Goal: Navigation & Orientation: Find specific page/section

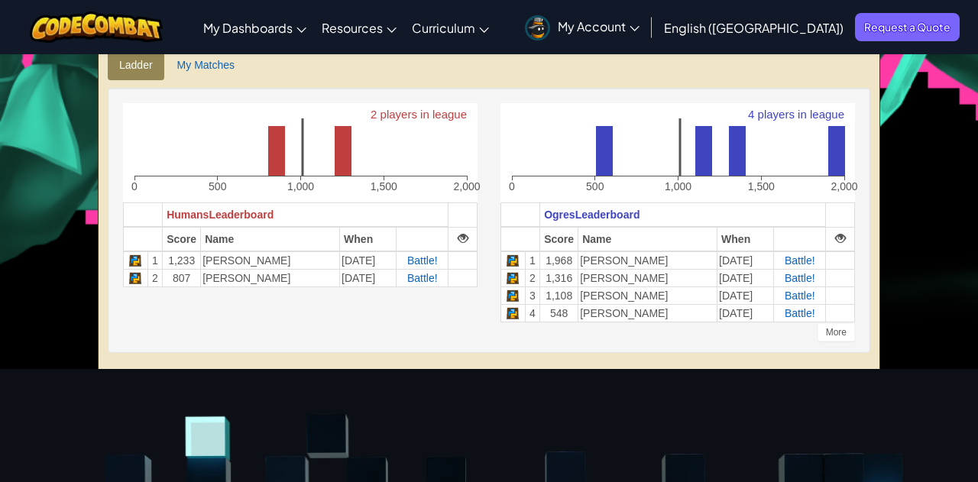
scroll to position [355, 0]
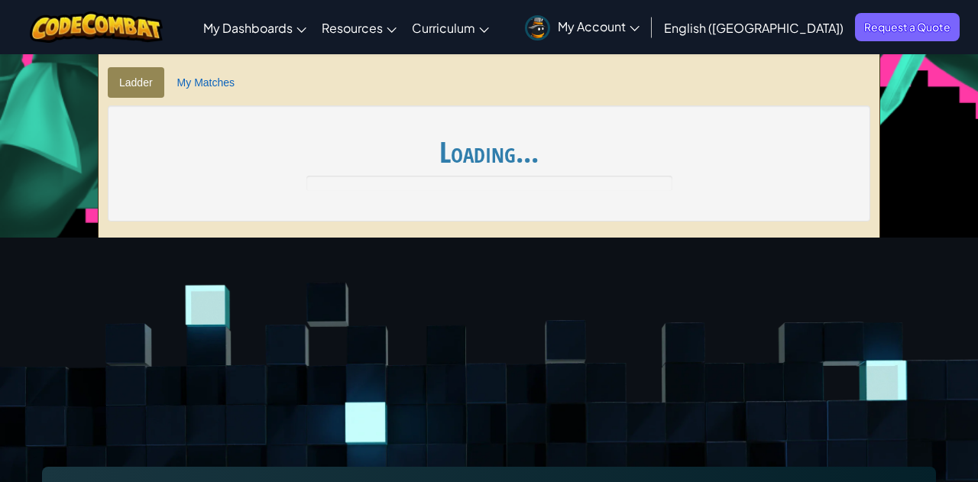
scroll to position [355, 0]
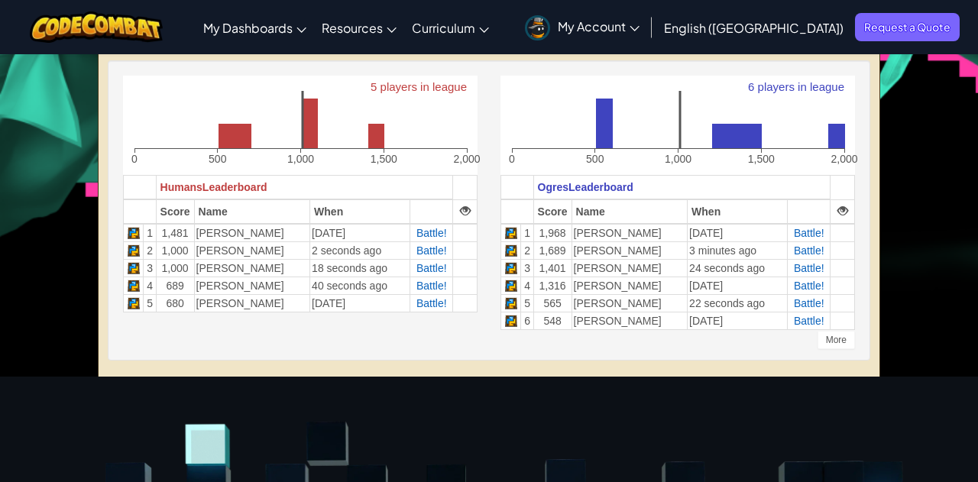
scroll to position [389, 0]
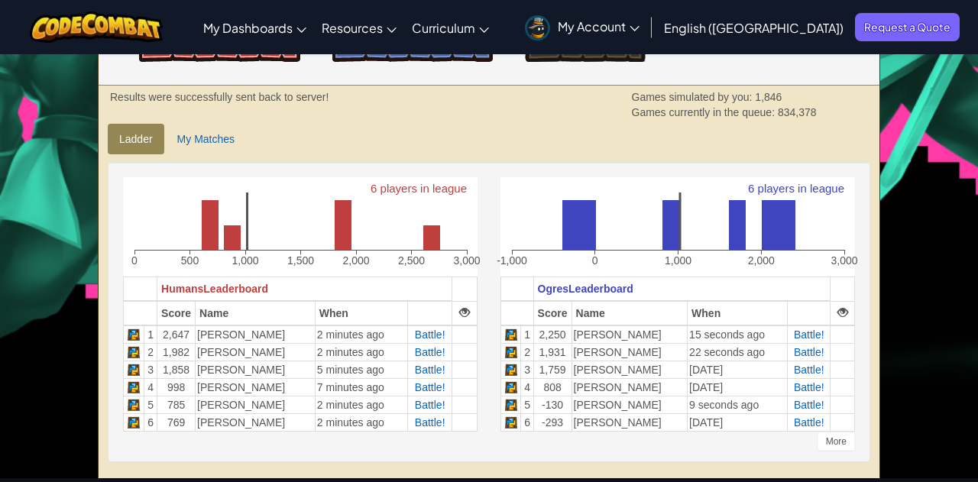
scroll to position [271, 0]
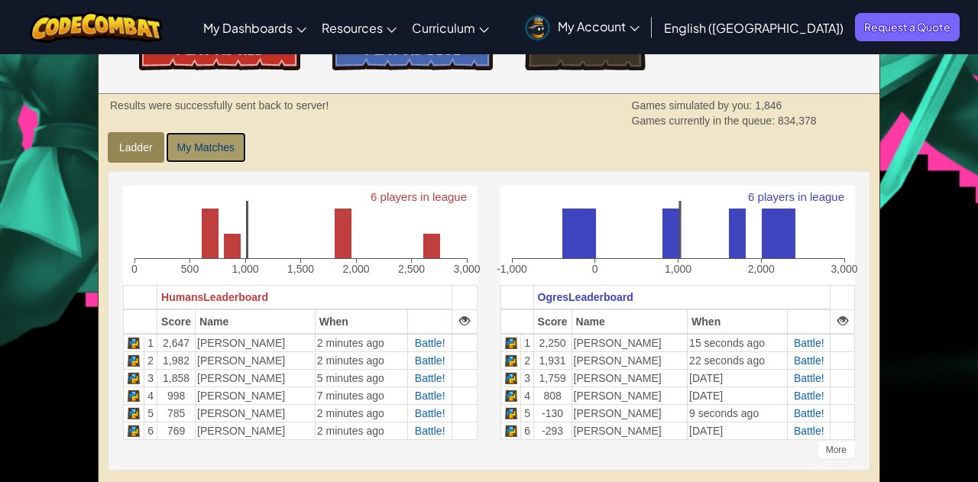
click at [203, 148] on link "My Matches" at bounding box center [206, 147] width 80 height 31
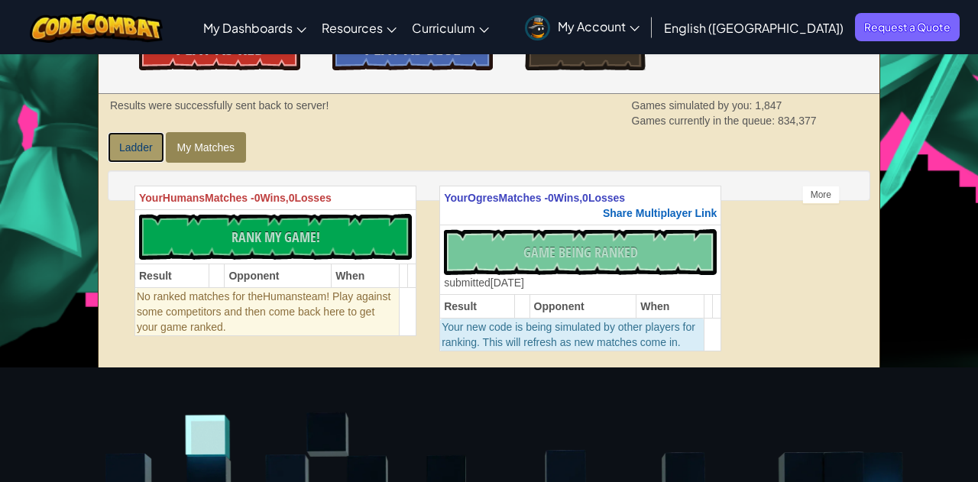
click at [128, 154] on link "Ladder" at bounding box center [136, 147] width 57 height 31
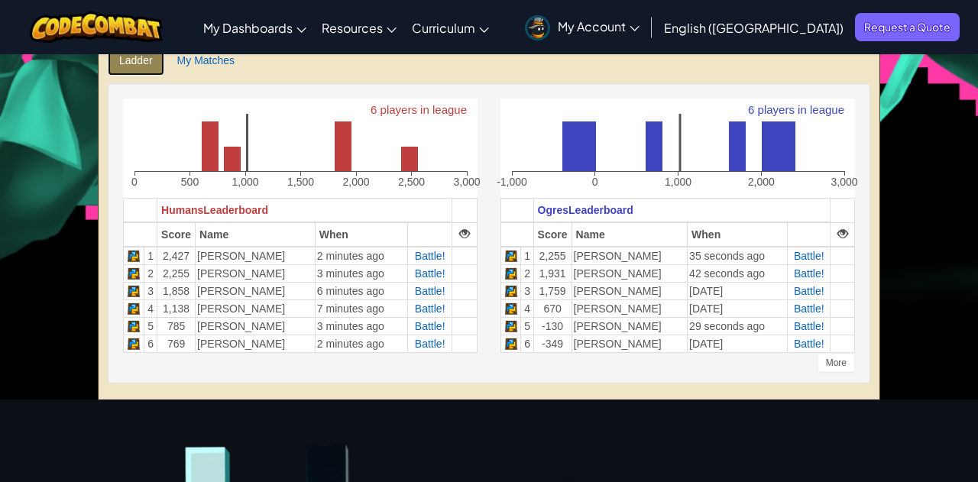
scroll to position [341, 0]
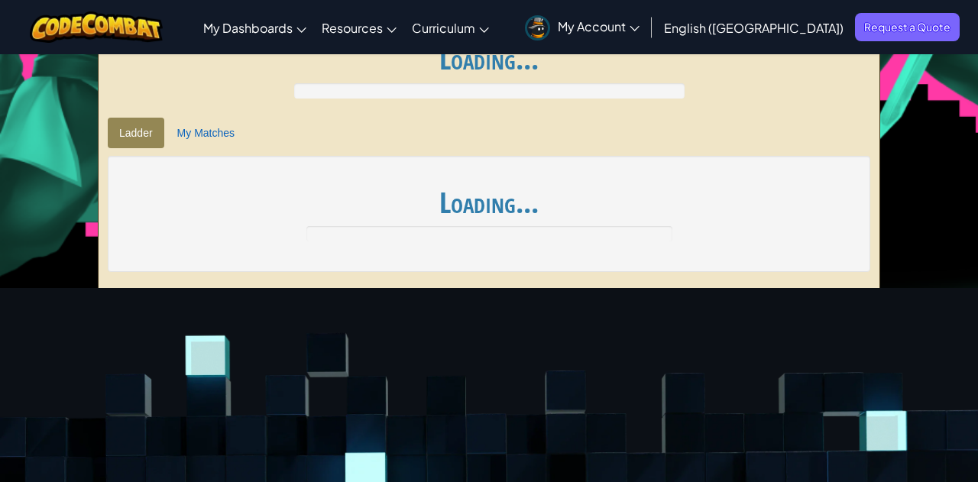
scroll to position [341, 0]
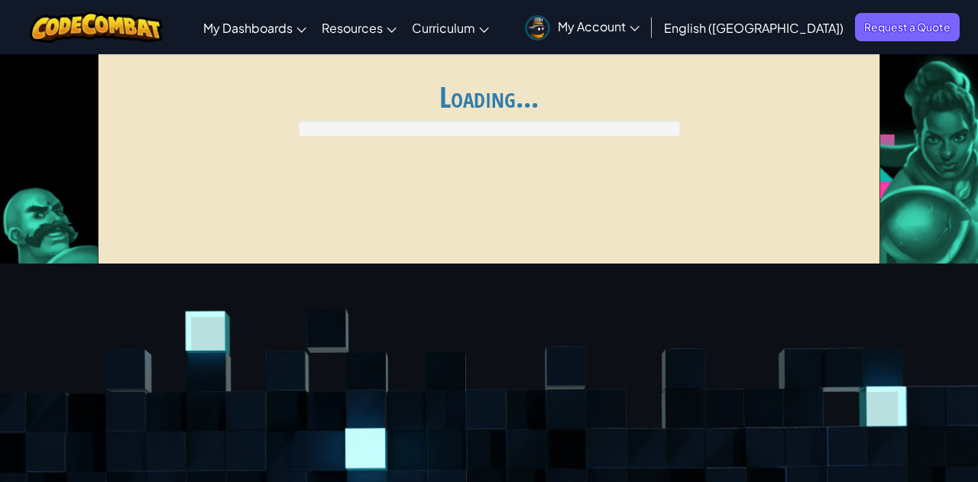
scroll to position [341, 0]
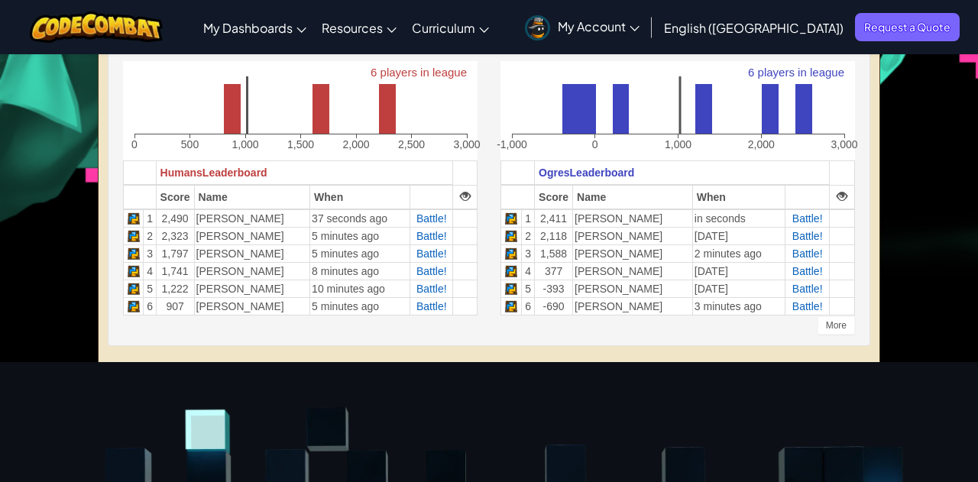
scroll to position [427, 0]
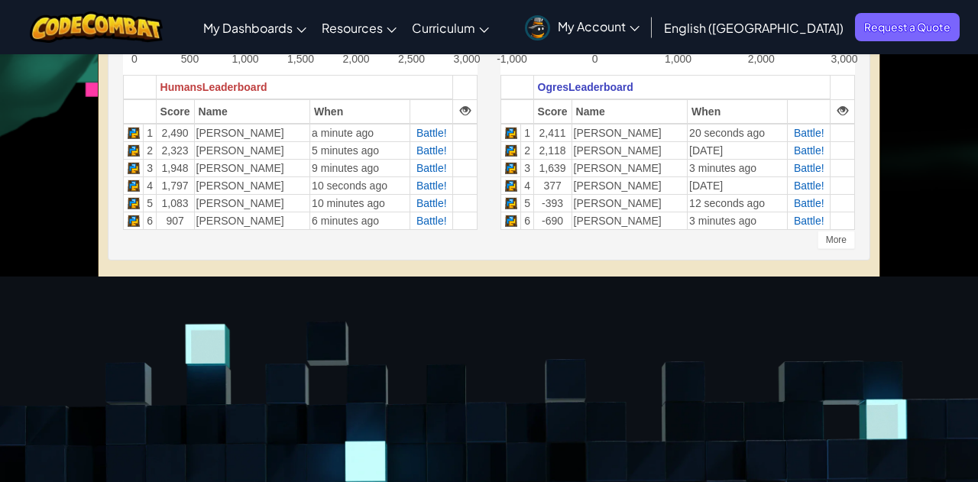
scroll to position [483, 0]
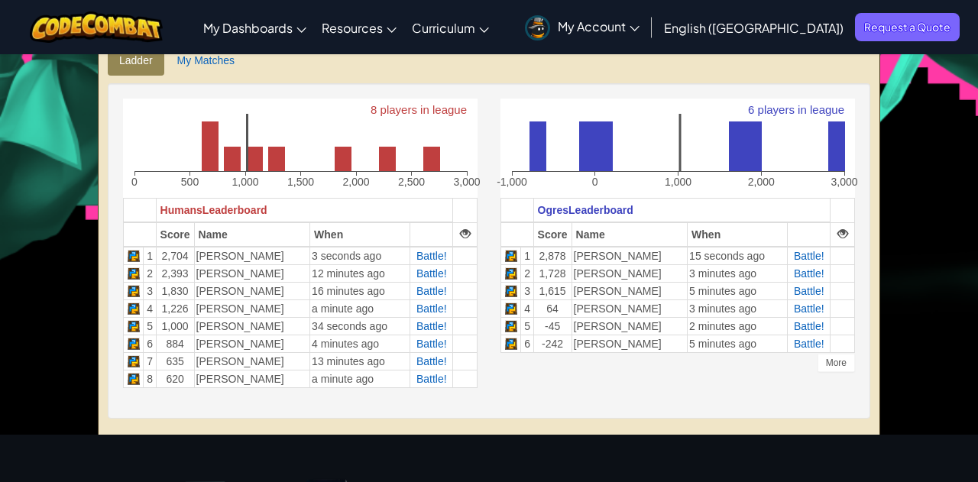
scroll to position [427, 0]
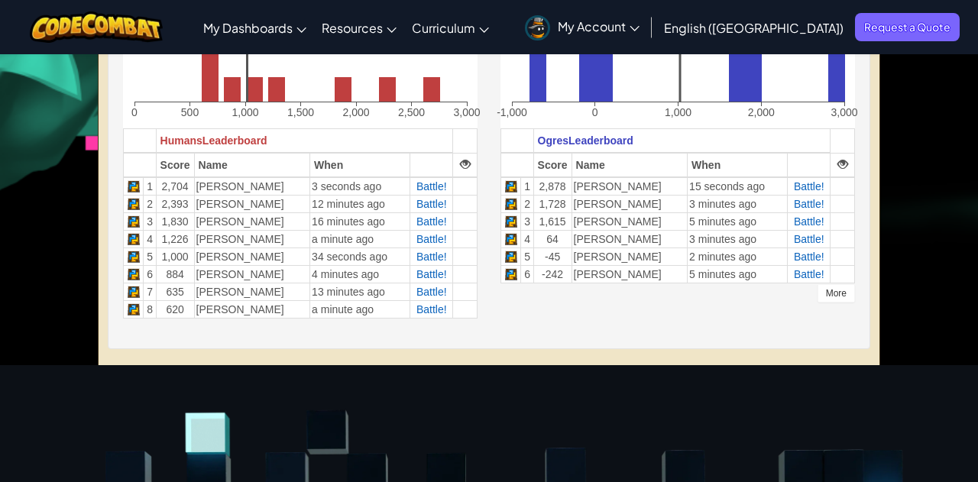
click at [832, 298] on div "More" at bounding box center [836, 293] width 37 height 18
click at [840, 298] on div "More" at bounding box center [836, 293] width 37 height 18
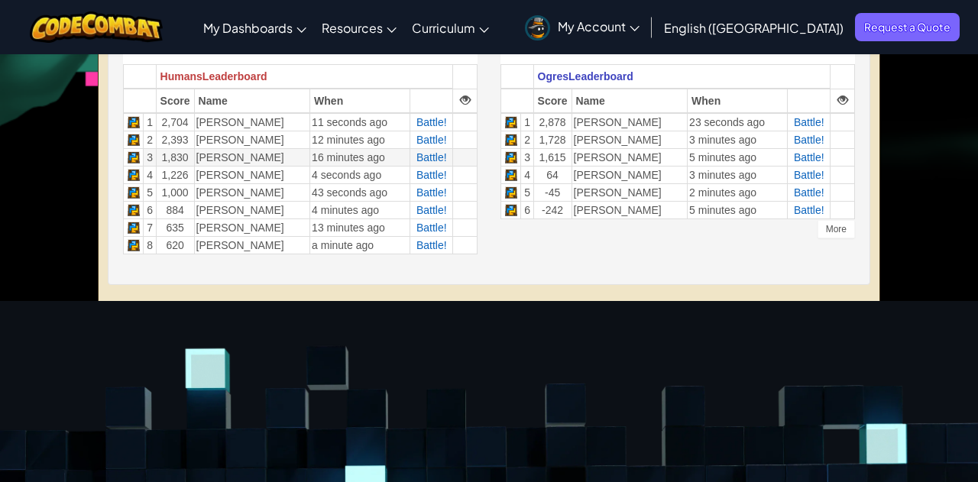
scroll to position [504, 0]
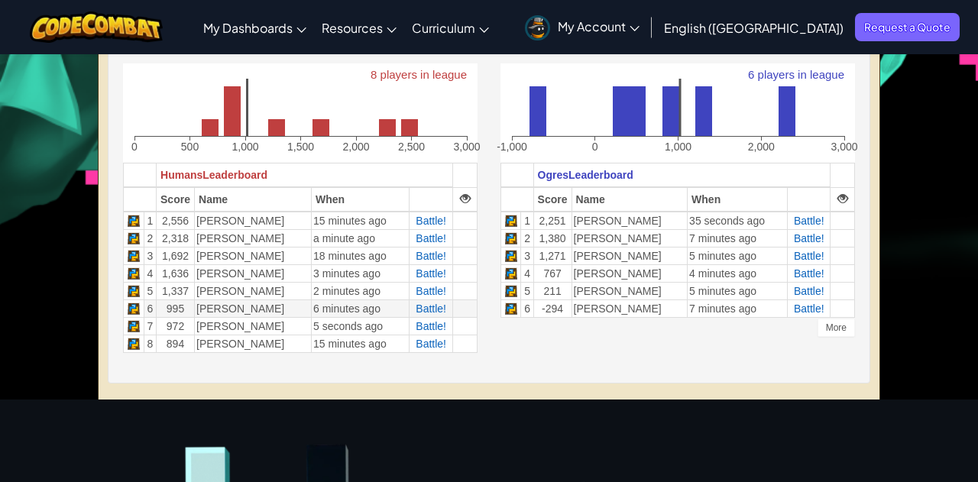
scroll to position [411, 0]
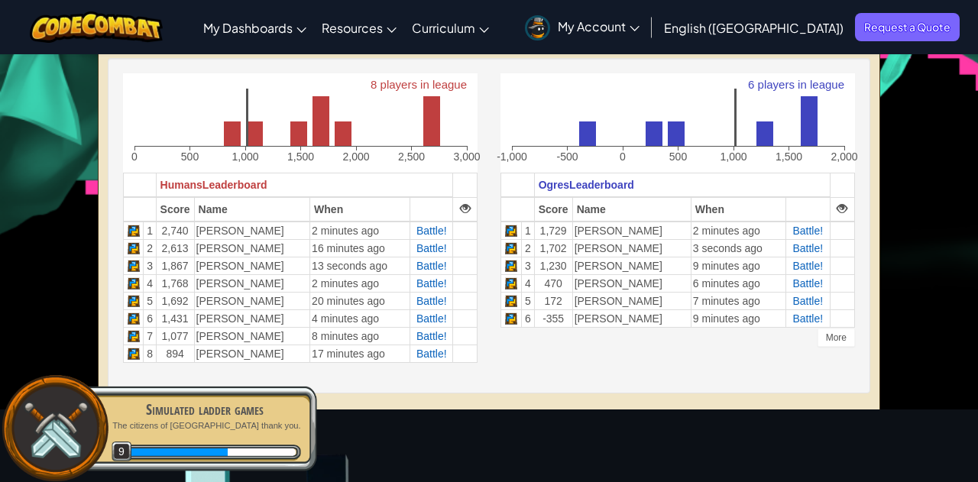
scroll to position [390, 0]
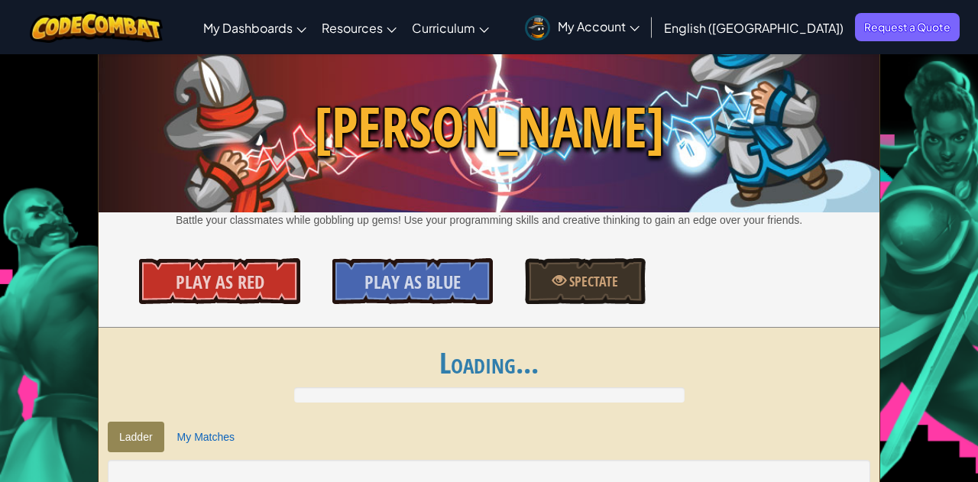
scroll to position [390, 0]
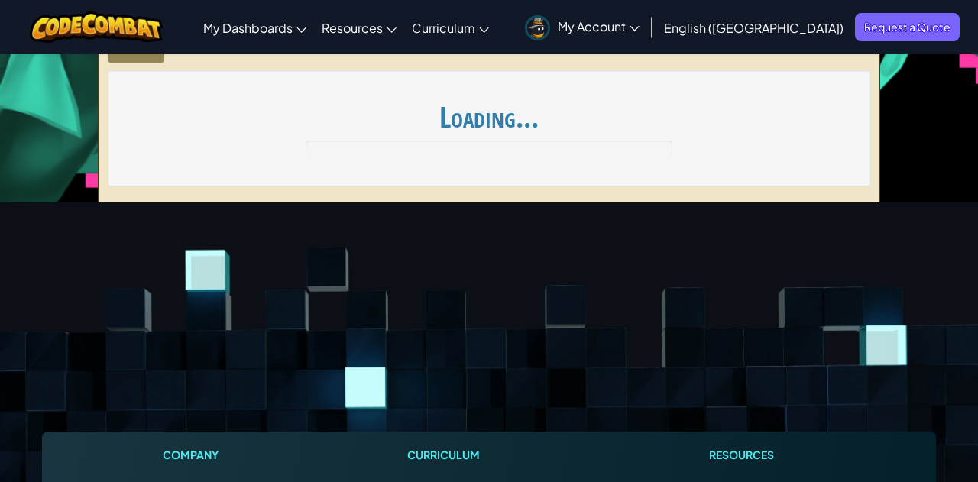
scroll to position [390, 0]
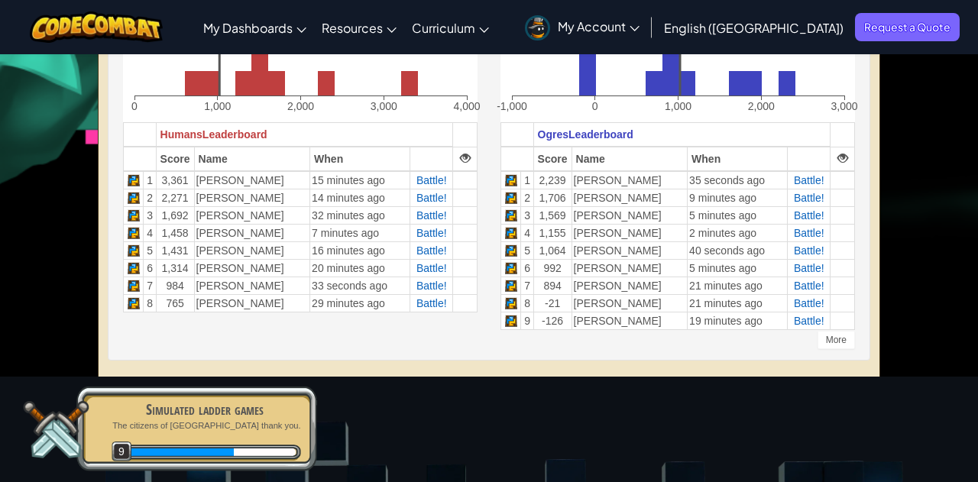
scroll to position [434, 0]
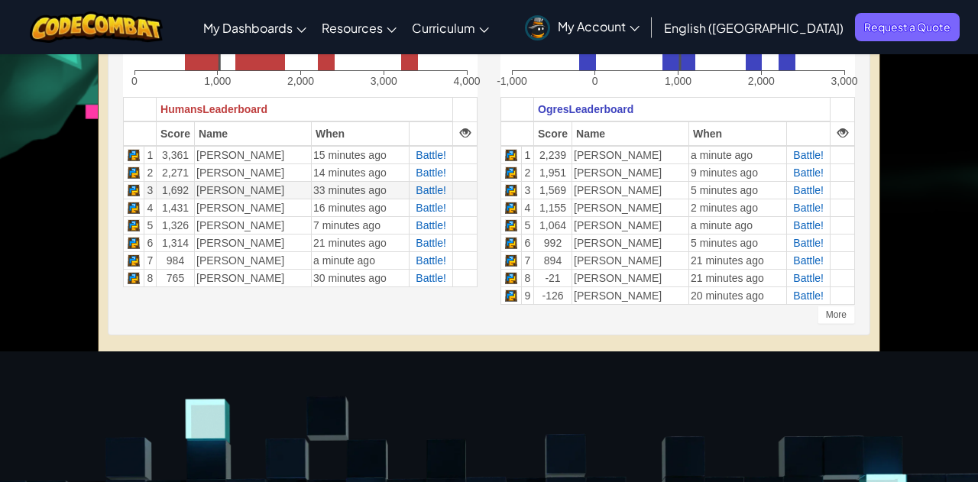
scroll to position [469, 0]
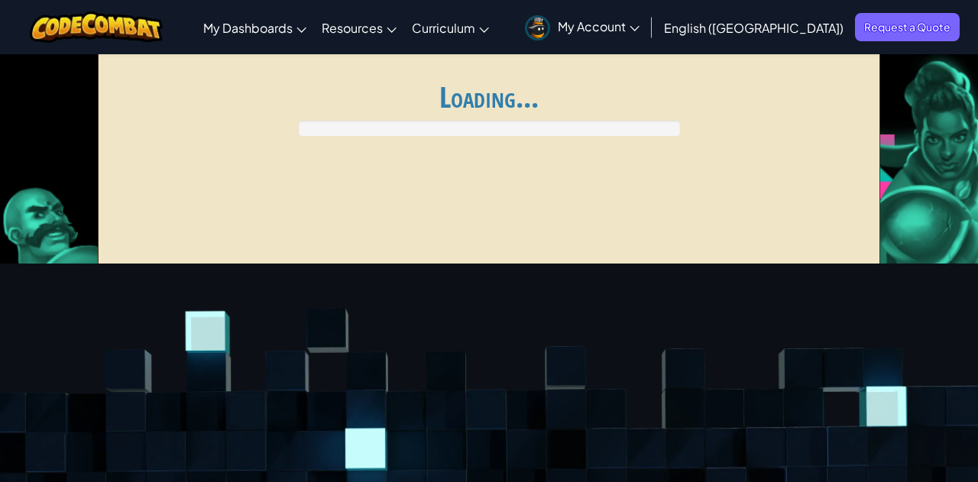
scroll to position [469, 0]
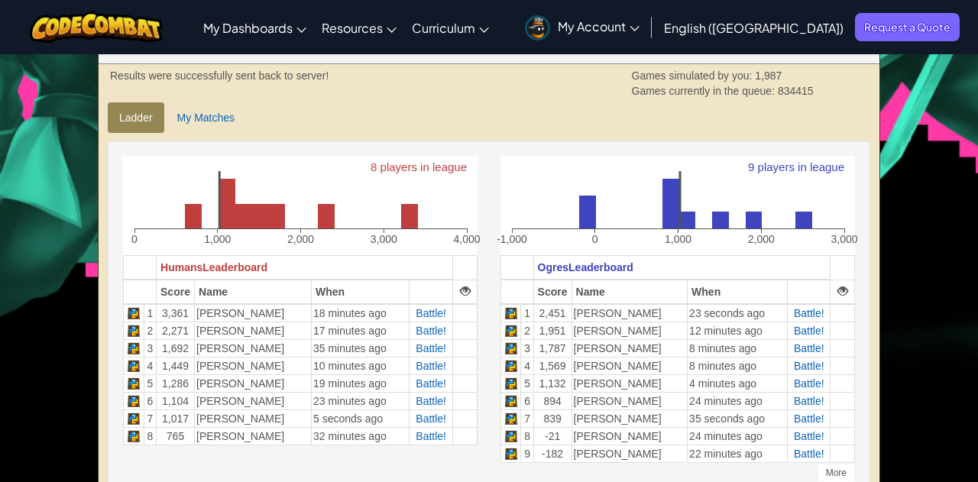
scroll to position [300, 0]
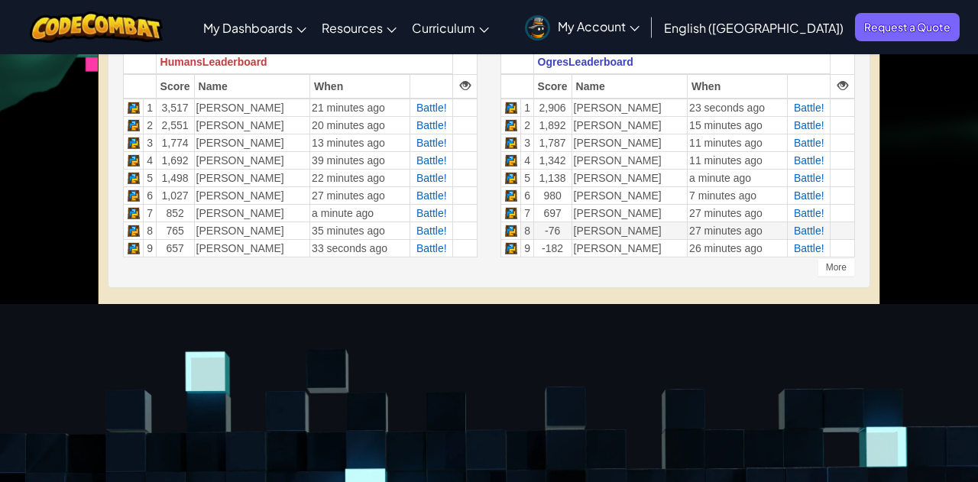
scroll to position [512, 0]
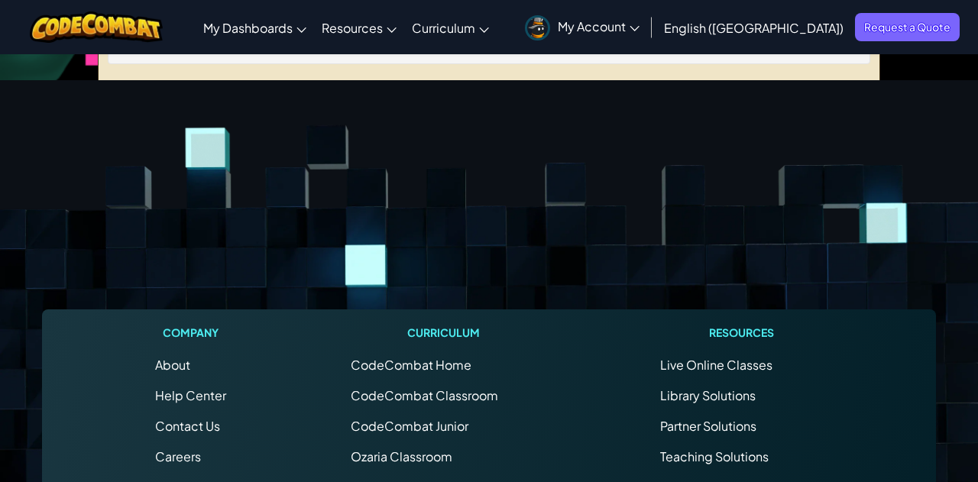
scroll to position [512, 0]
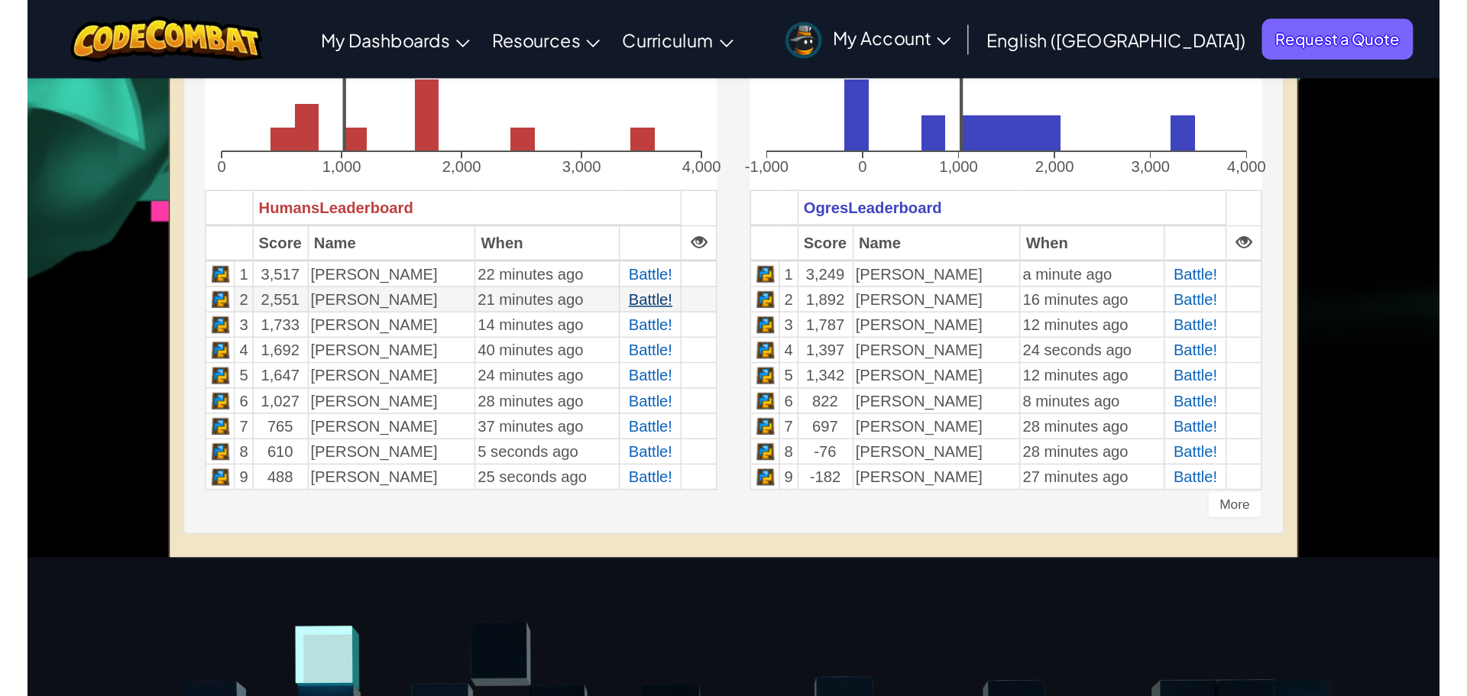
scroll to position [433, 0]
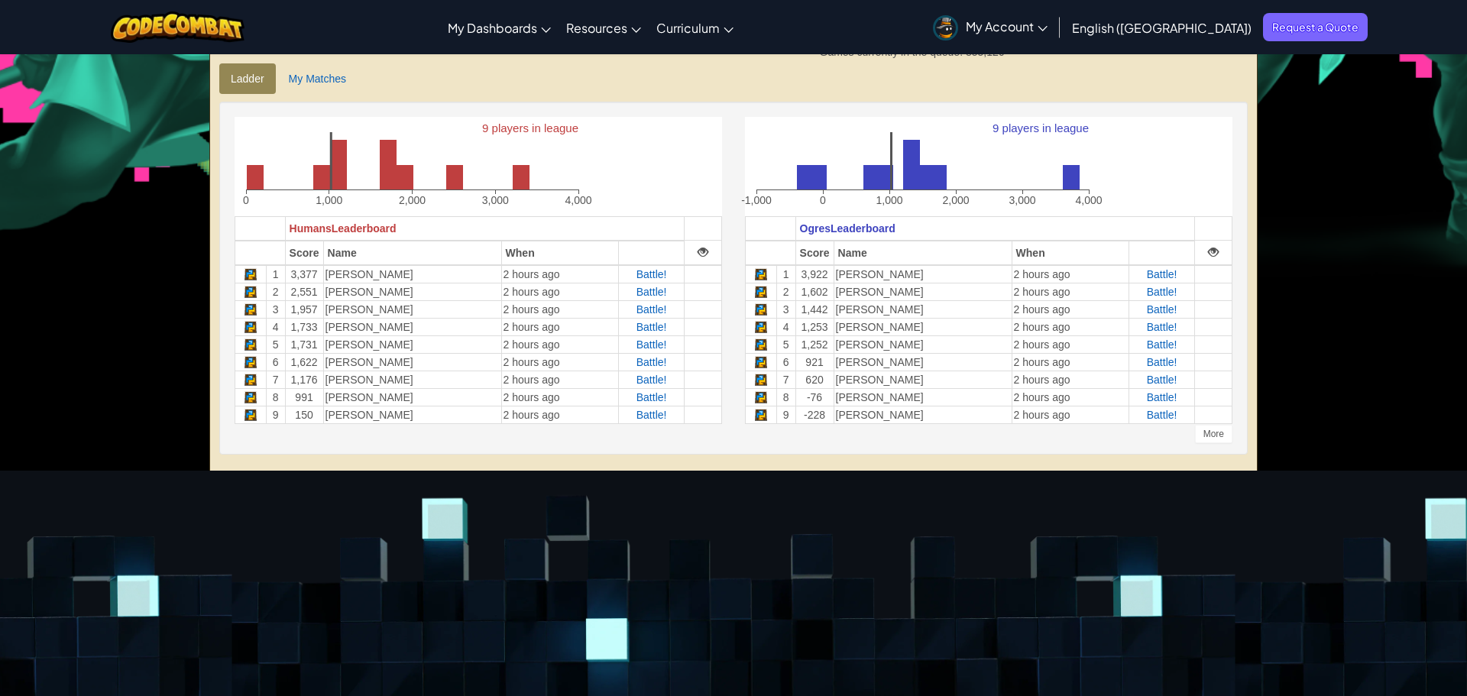
scroll to position [396, 0]
click at [109, 197] on div "Toggle navigation My Dashboards CodeCombat Teacher Dashboard Ozaria Teacher Das…" at bounding box center [733, 451] width 1467 height 1695
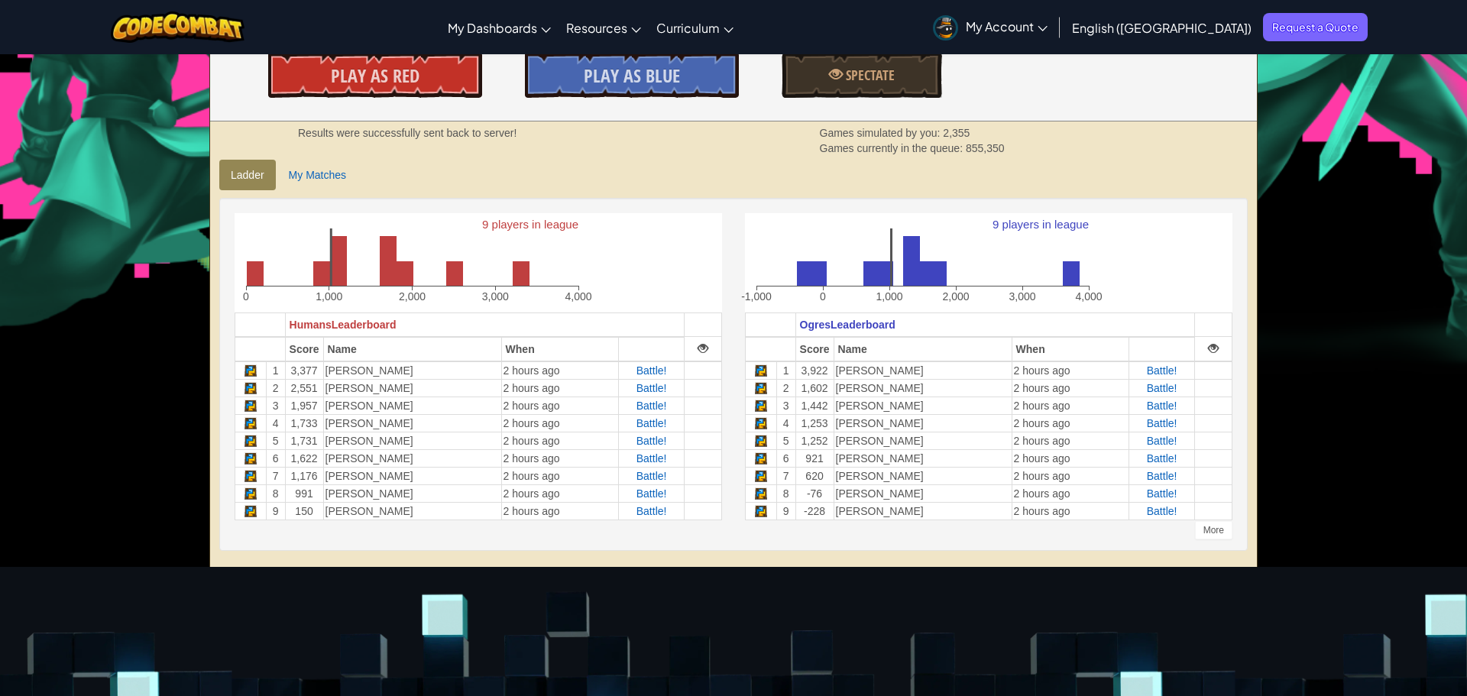
scroll to position [0, 0]
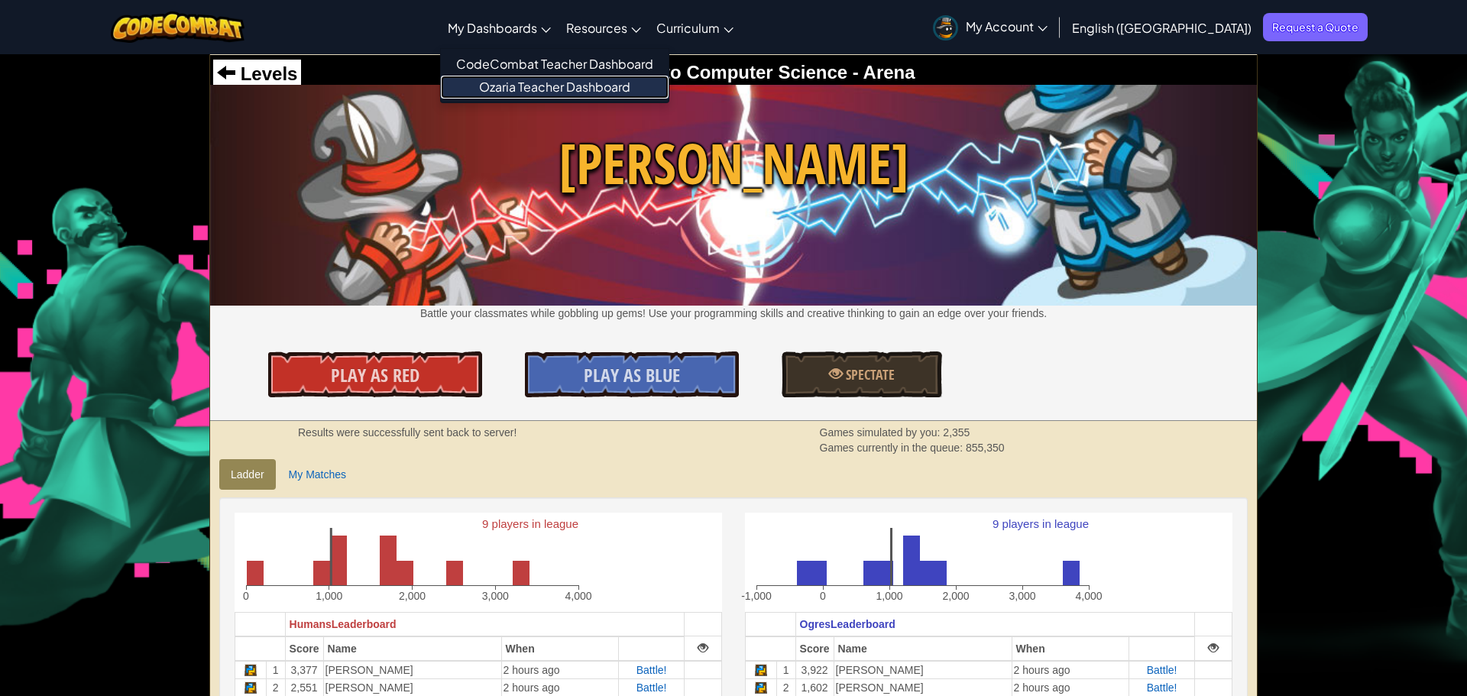
click at [577, 86] on link "Ozaria Teacher Dashboard" at bounding box center [555, 87] width 228 height 23
